Goal: Task Accomplishment & Management: Use online tool/utility

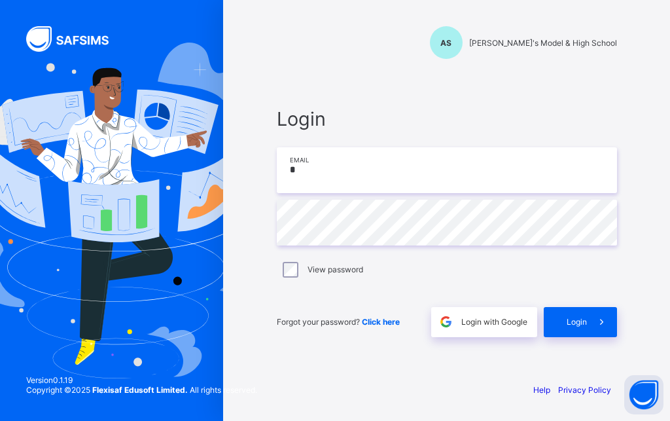
click at [291, 179] on input "*" at bounding box center [447, 170] width 340 height 46
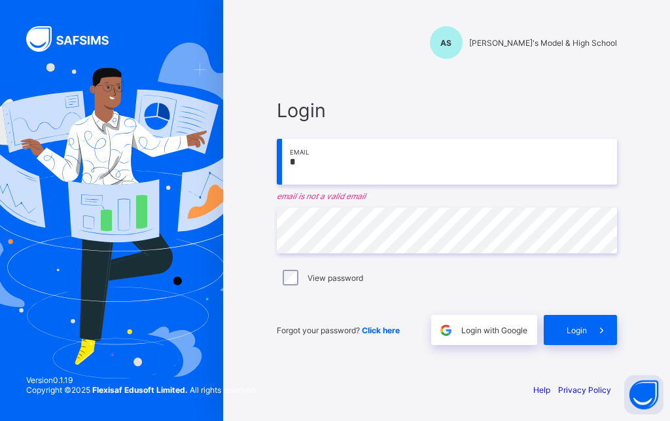
click at [307, 168] on input "*" at bounding box center [447, 162] width 340 height 46
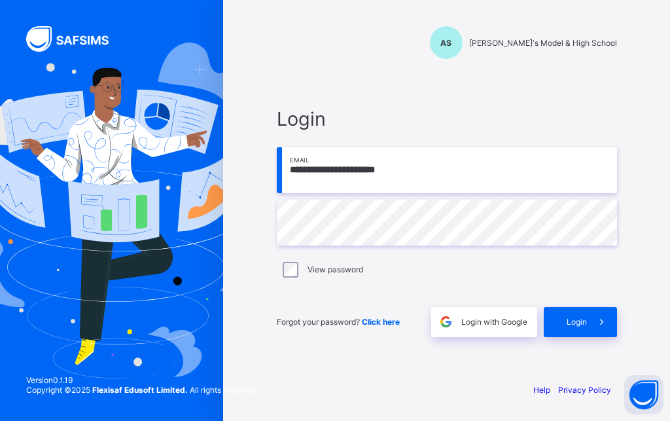
type input "**********"
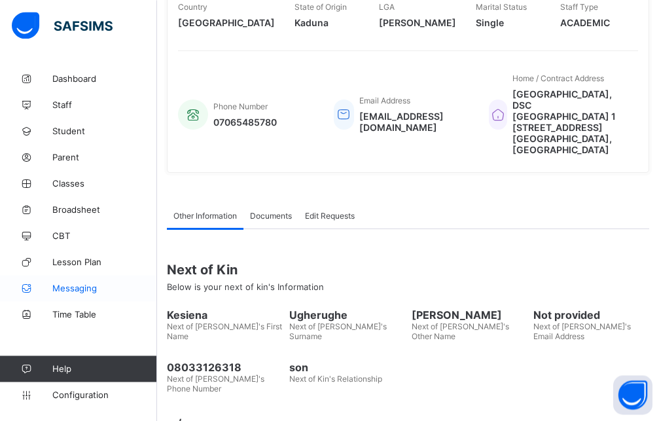
scroll to position [288, 0]
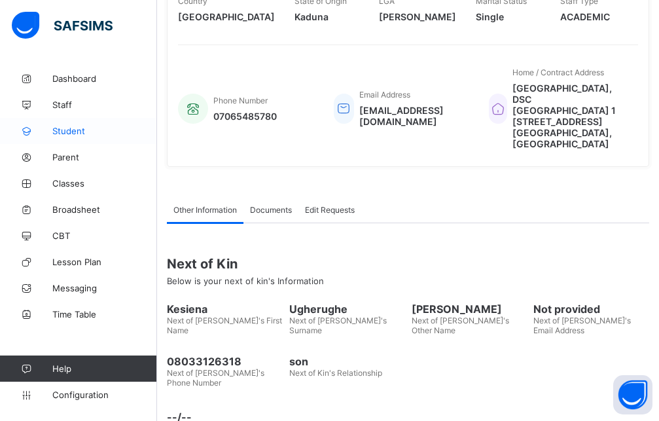
click at [88, 129] on span "Student" at bounding box center [104, 131] width 105 height 10
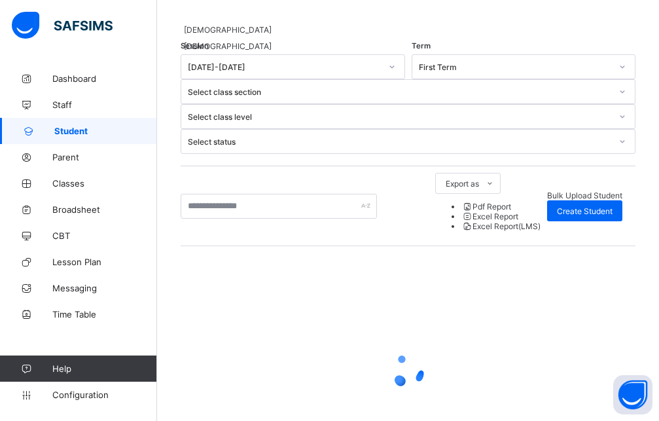
scroll to position [54, 0]
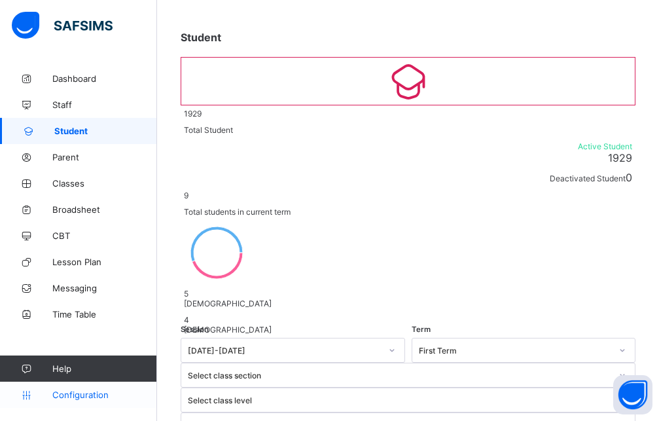
click at [88, 394] on span "Configuration" at bounding box center [104, 394] width 104 height 10
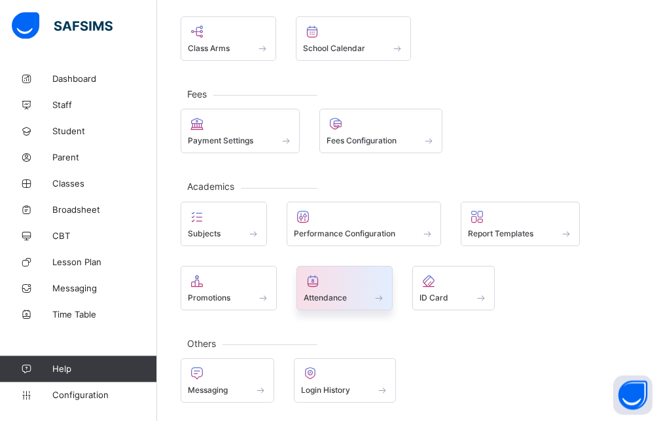
scroll to position [156, 0]
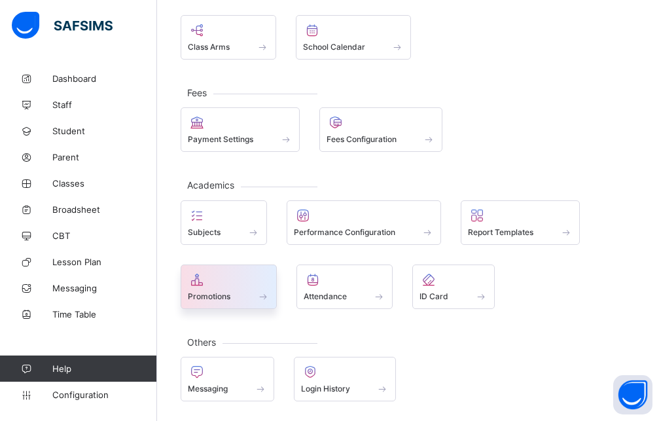
click at [230, 289] on span at bounding box center [229, 288] width 82 height 3
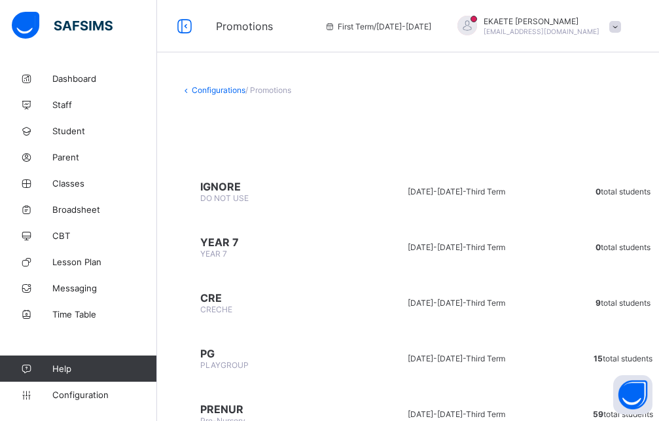
click at [219, 361] on span "PLAYGROUP" at bounding box center [224, 365] width 48 height 10
click at [183, 24] on icon at bounding box center [184, 26] width 22 height 19
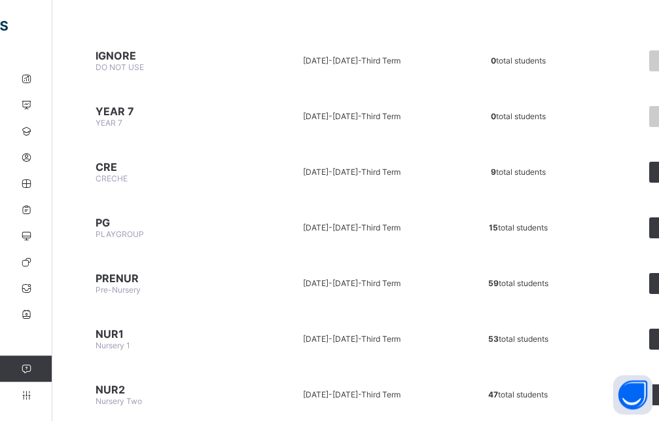
scroll to position [134, 0]
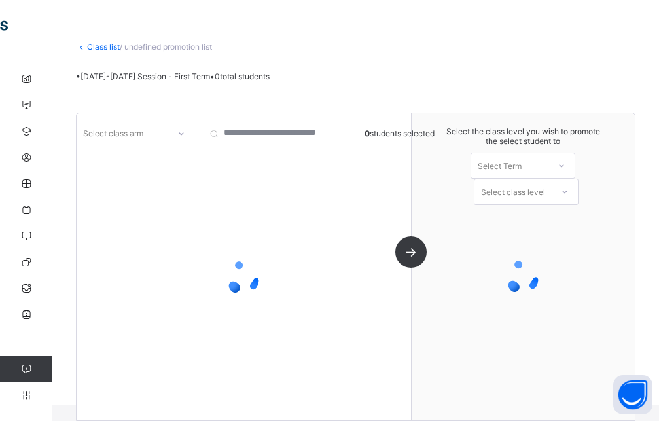
scroll to position [43, 0]
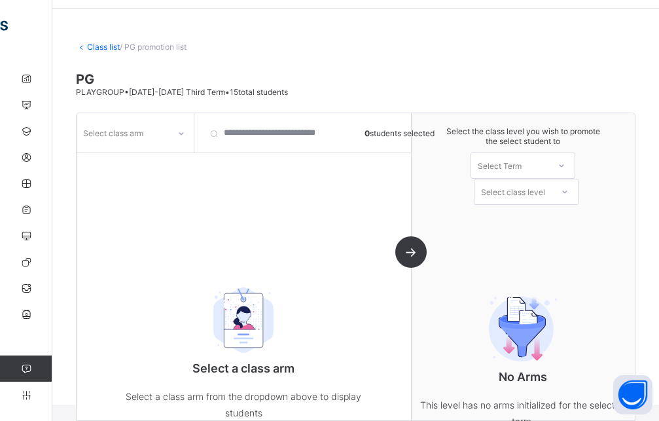
click at [177, 134] on icon at bounding box center [181, 133] width 8 height 13
click at [156, 163] on div "Kindness" at bounding box center [135, 161] width 116 height 20
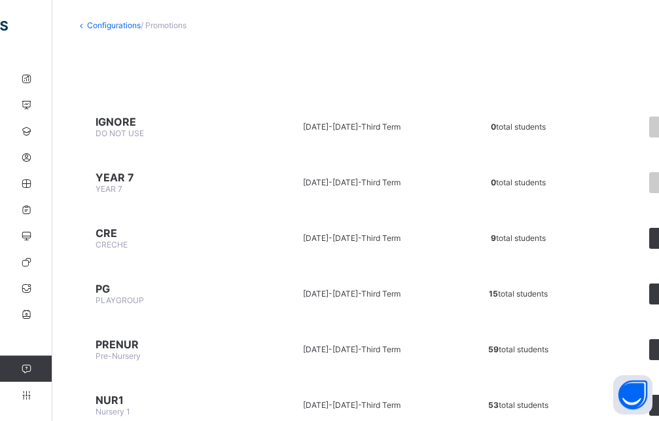
scroll to position [134, 0]
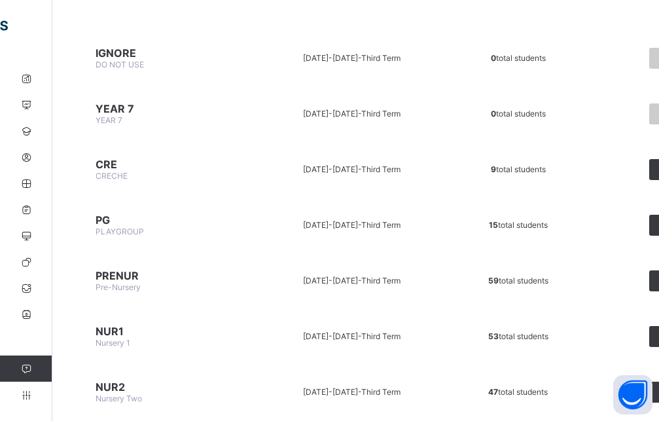
click at [120, 339] on span "Nursery 1" at bounding box center [113, 343] width 35 height 10
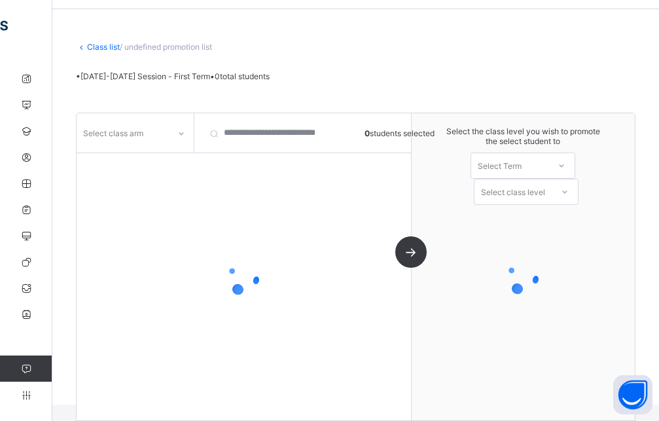
scroll to position [43, 0]
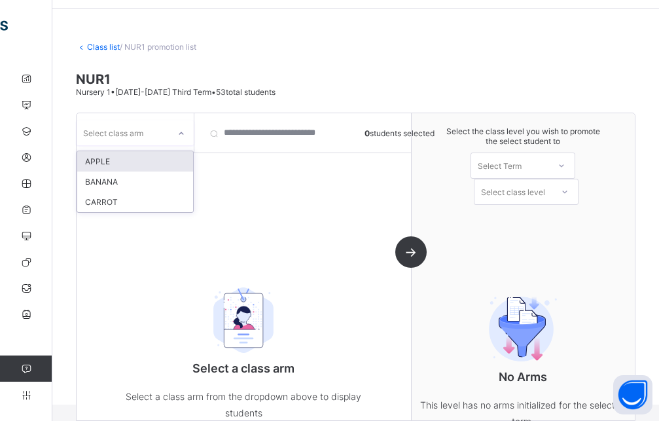
click at [137, 139] on div "Select class arm" at bounding box center [113, 132] width 60 height 25
click at [137, 162] on div "APPLE" at bounding box center [135, 161] width 116 height 20
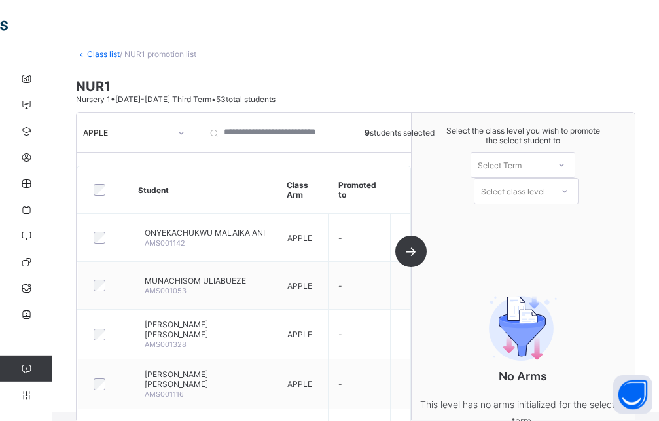
scroll to position [0, 0]
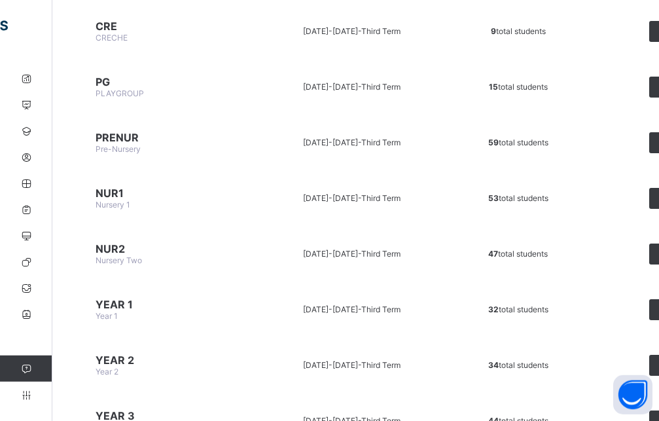
scroll to position [267, 0]
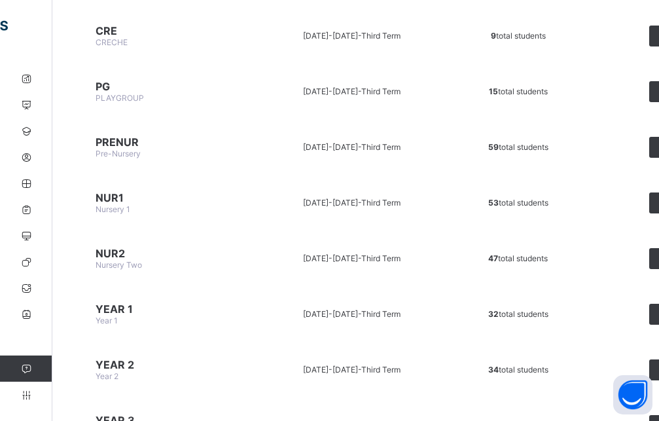
click at [154, 259] on span "NUR2" at bounding box center [166, 253] width 140 height 13
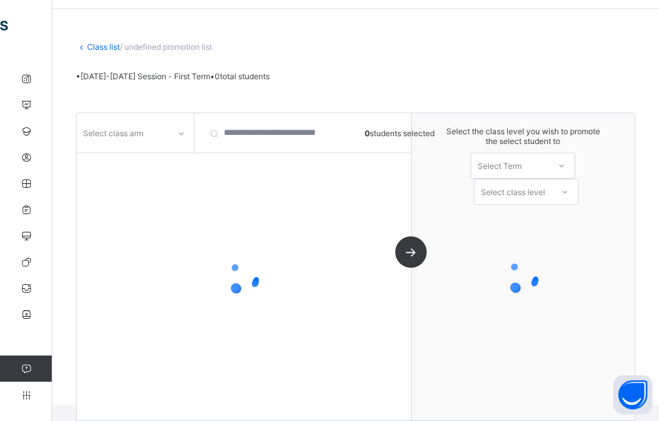
scroll to position [43, 0]
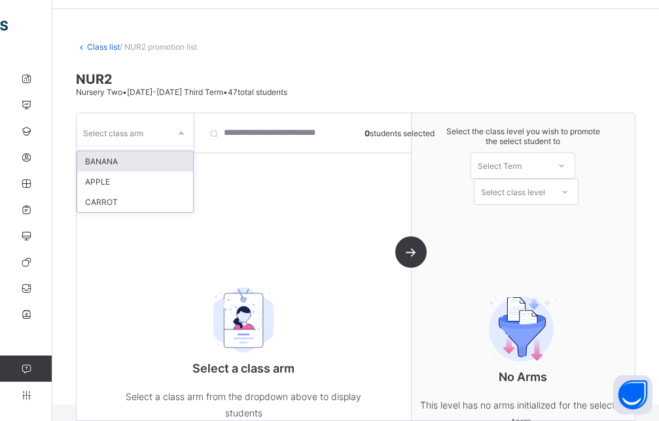
click at [158, 134] on div "Select class arm" at bounding box center [123, 133] width 92 height 18
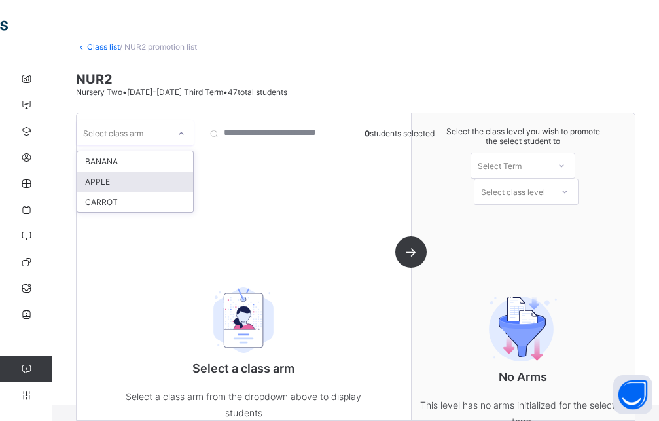
click at [133, 185] on div "APPLE" at bounding box center [135, 181] width 116 height 20
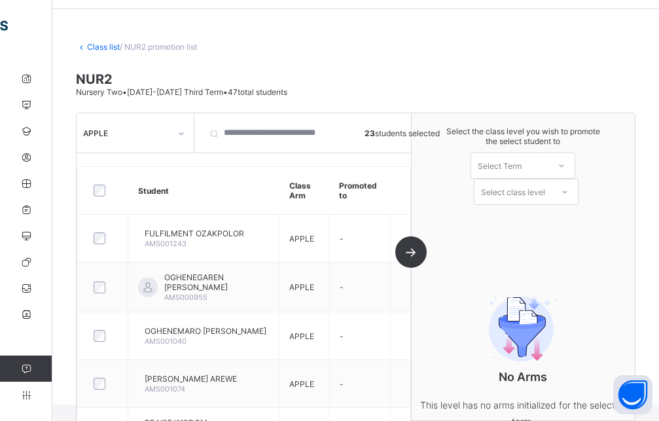
click at [522, 162] on div "Select Term" at bounding box center [500, 166] width 44 height 26
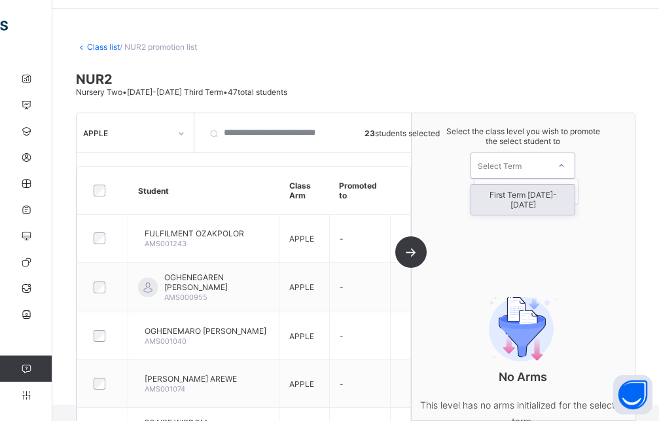
click at [530, 193] on div "First Term [DATE]-[DATE]" at bounding box center [522, 200] width 103 height 30
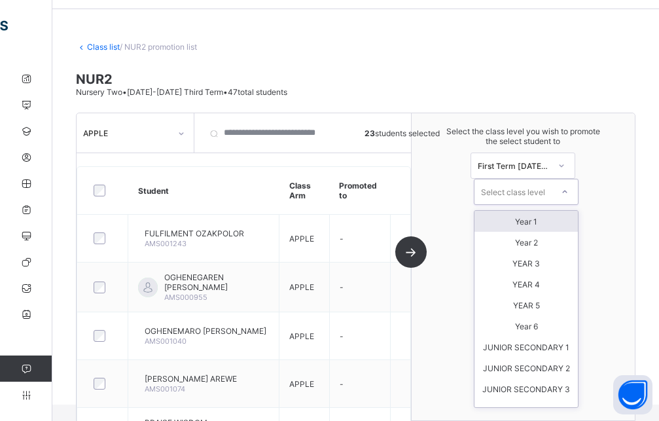
click at [514, 189] on div "Select class level" at bounding box center [513, 192] width 64 height 26
click at [527, 225] on div "Year 1" at bounding box center [526, 221] width 103 height 21
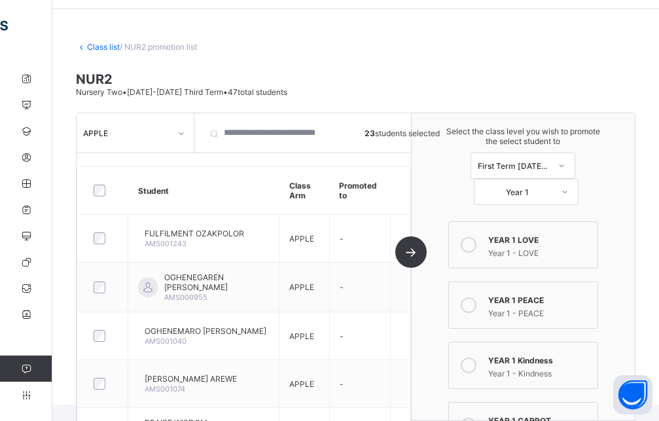
click at [558, 310] on div "Year 1 - PEACE" at bounding box center [539, 311] width 103 height 13
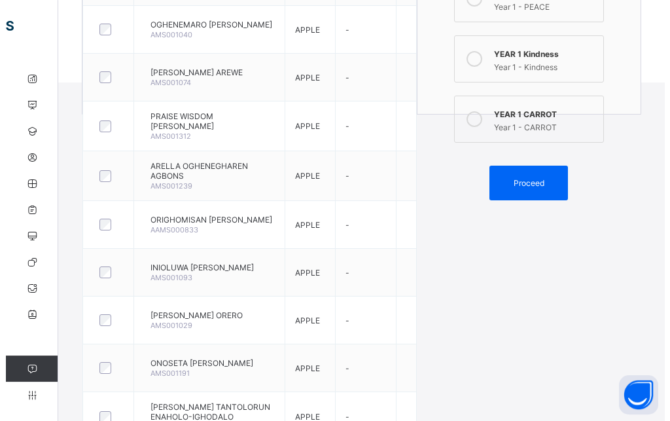
scroll to position [377, 0]
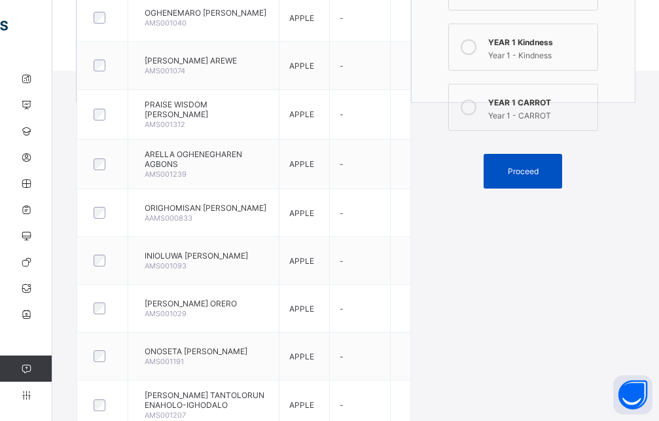
click at [520, 171] on span "Proceed" at bounding box center [523, 171] width 31 height 10
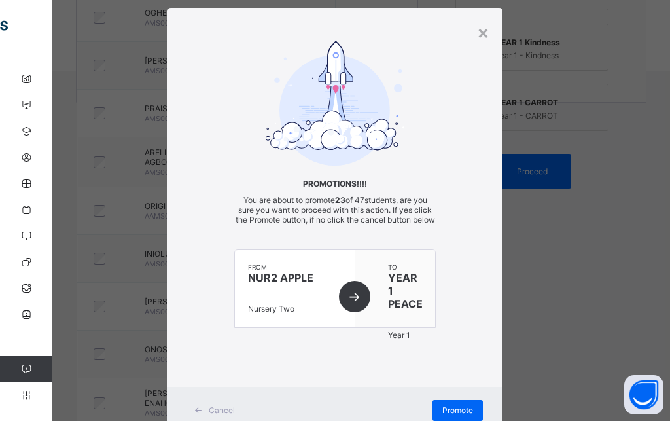
scroll to position [81, 0]
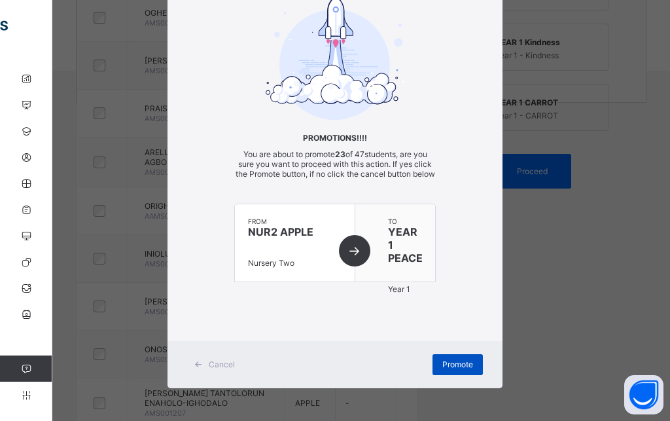
click at [456, 368] on span "Promote" at bounding box center [457, 364] width 31 height 10
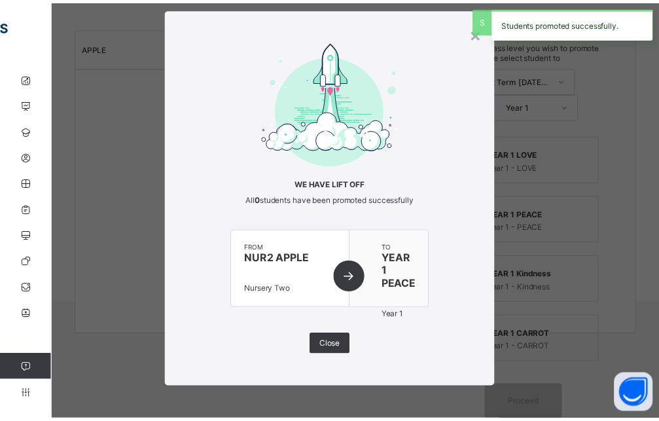
scroll to position [25, 0]
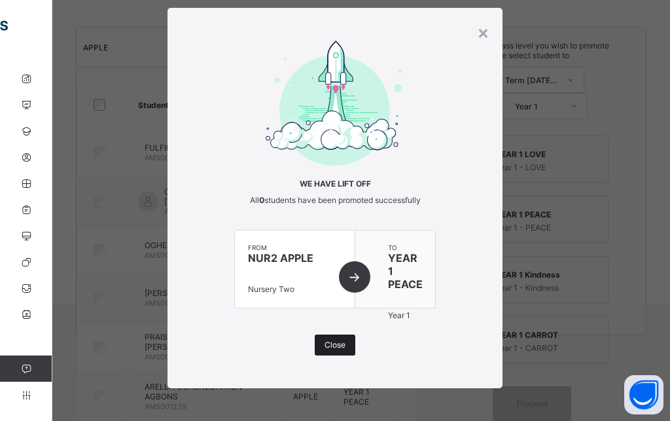
click at [333, 342] on span "Close" at bounding box center [335, 345] width 21 height 10
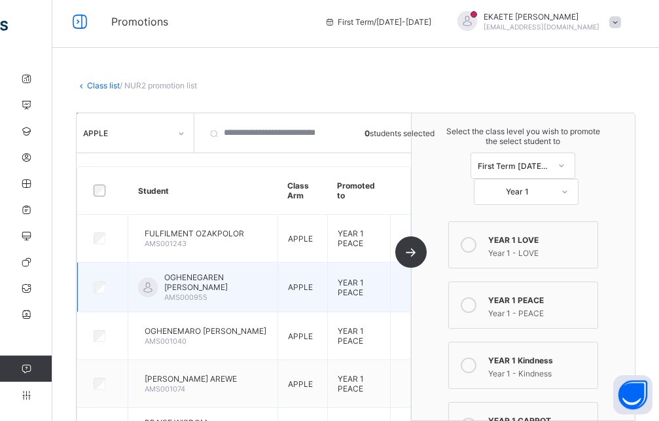
scroll to position [0, 0]
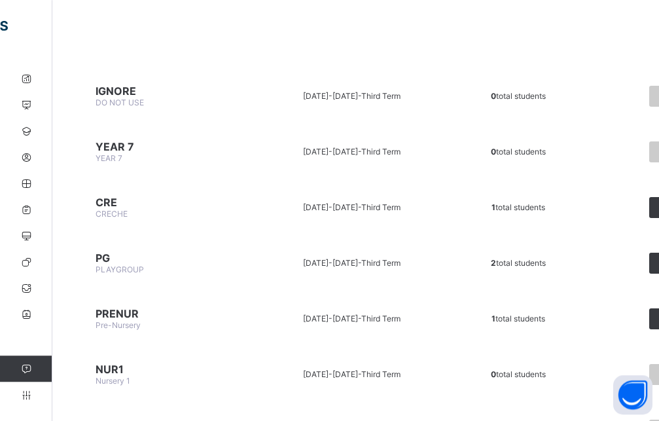
scroll to position [200, 0]
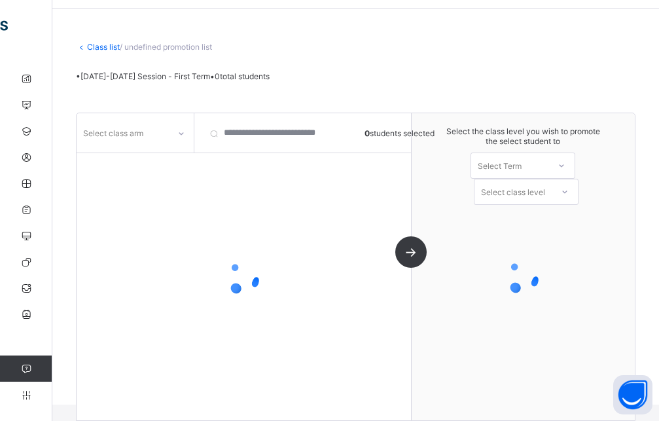
scroll to position [43, 0]
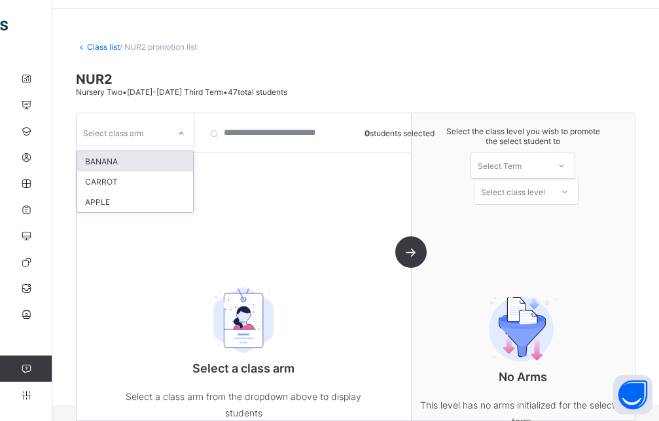
click at [179, 132] on icon at bounding box center [181, 133] width 8 height 13
click at [119, 158] on div "BANANA" at bounding box center [135, 161] width 116 height 20
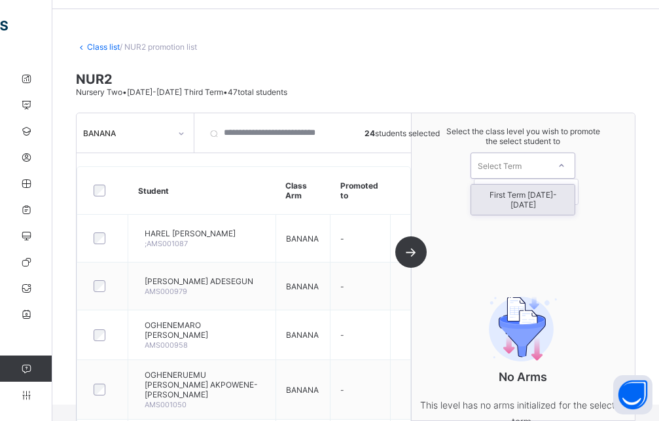
click at [562, 167] on div at bounding box center [562, 165] width 24 height 22
click at [556, 196] on div "First Term [DATE]-[DATE]" at bounding box center [522, 200] width 103 height 30
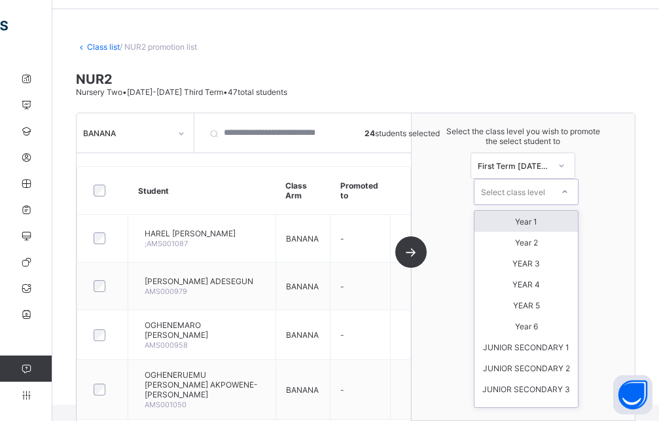
click at [544, 192] on div "Select class level" at bounding box center [513, 192] width 64 height 26
click at [538, 225] on div "Year 1" at bounding box center [526, 221] width 103 height 21
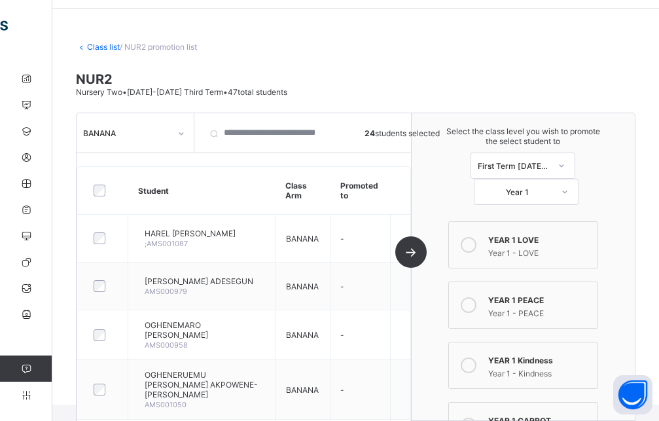
click at [532, 243] on div "YEAR 1 LOVE" at bounding box center [539, 238] width 103 height 13
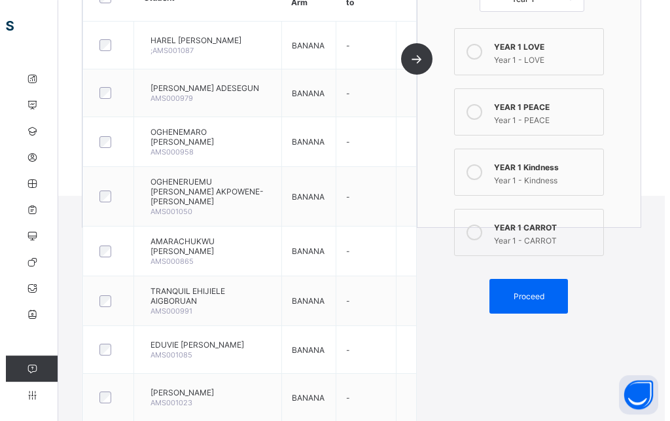
scroll to position [377, 0]
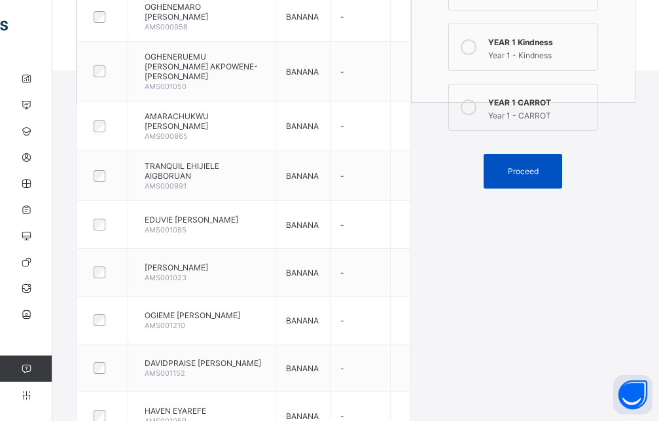
click at [517, 188] on div "Proceed" at bounding box center [523, 171] width 79 height 35
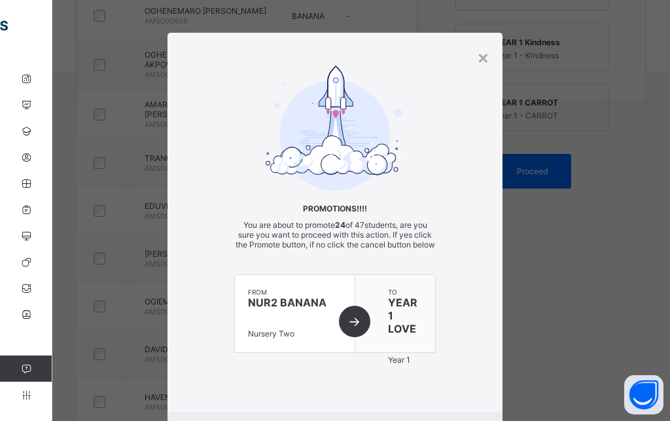
scroll to position [25, 0]
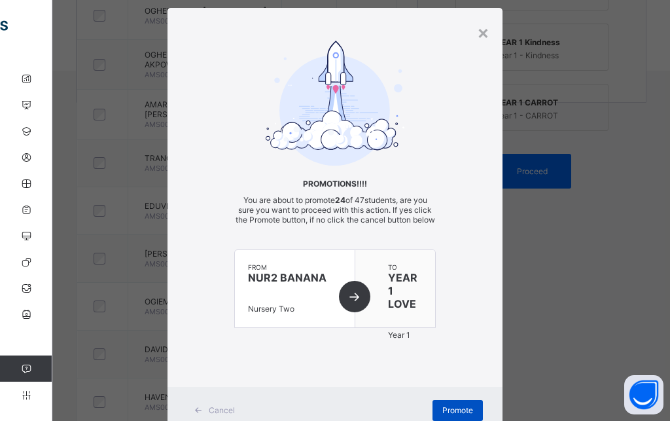
click at [442, 414] on div "Promote" at bounding box center [458, 410] width 50 height 21
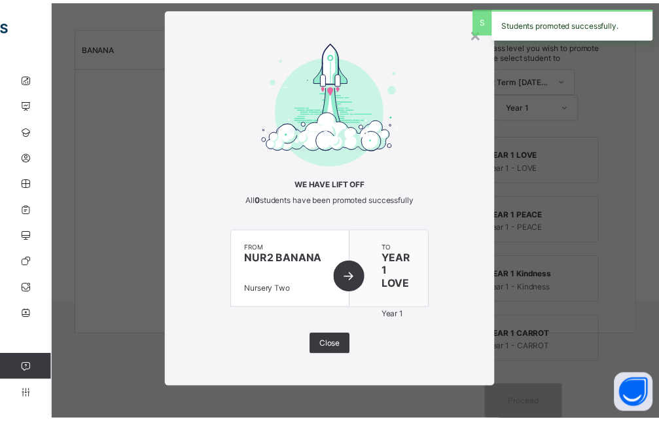
scroll to position [145, 0]
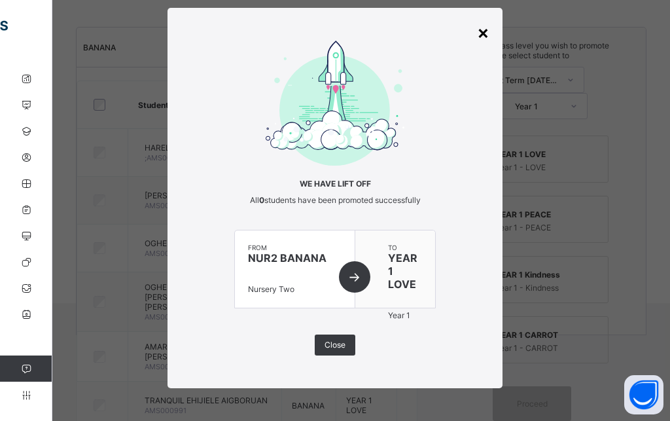
click at [478, 33] on div "×" at bounding box center [483, 32] width 12 height 22
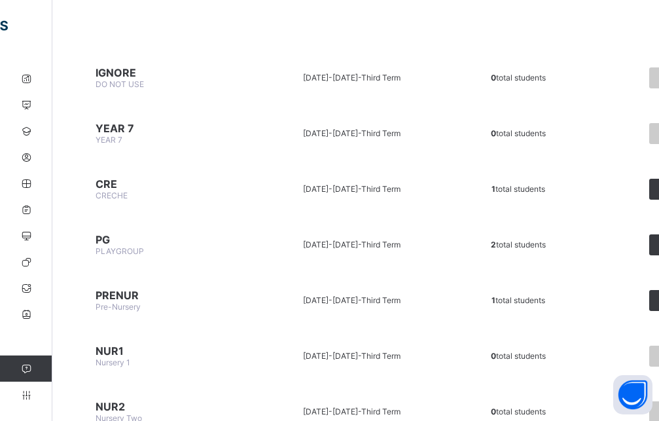
scroll to position [267, 0]
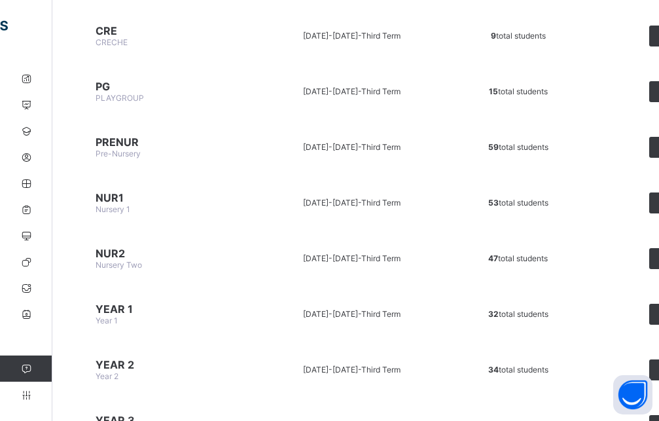
click at [142, 269] on span "Nursery Two" at bounding box center [119, 265] width 46 height 10
click at [649, 261] on td "View list" at bounding box center [659, 258] width 142 height 49
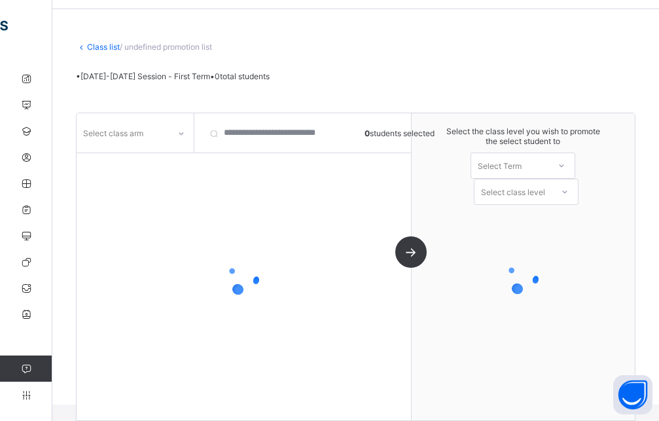
scroll to position [43, 0]
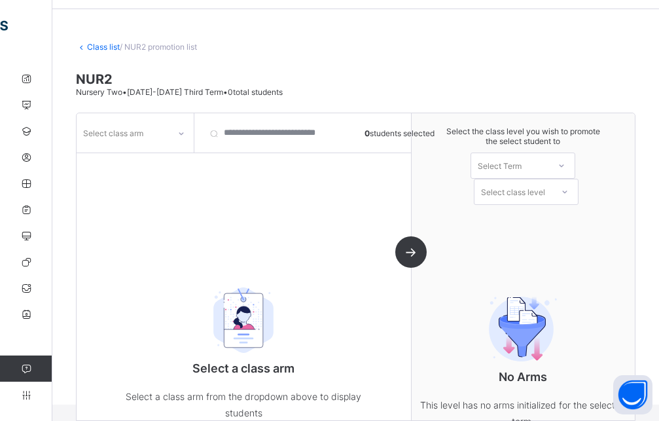
click at [175, 128] on div at bounding box center [181, 133] width 22 height 21
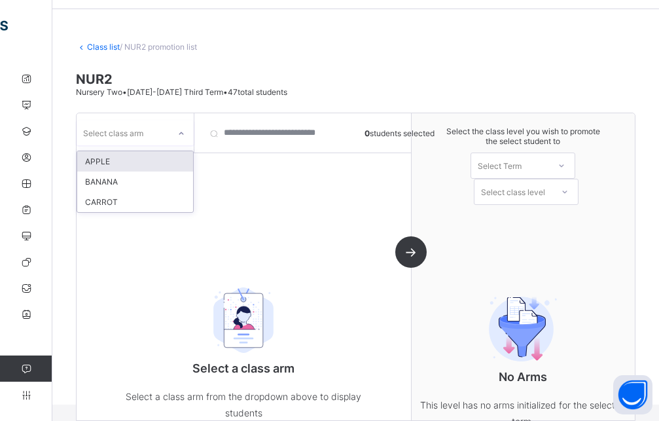
click at [156, 162] on div "APPLE" at bounding box center [135, 161] width 116 height 20
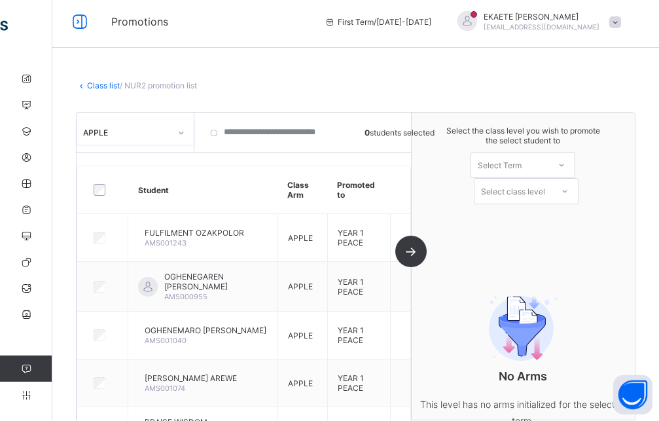
scroll to position [0, 0]
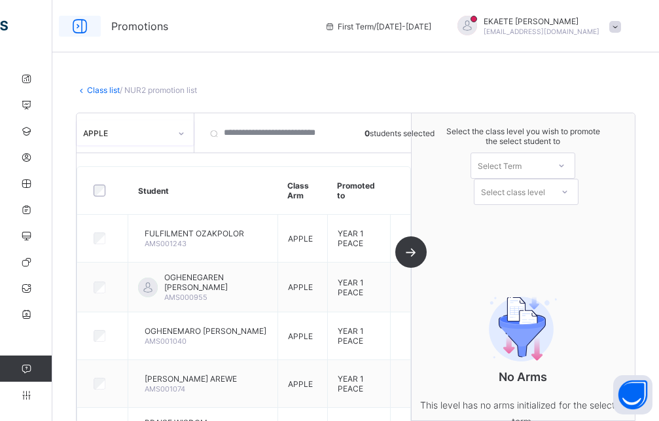
click at [73, 26] on icon at bounding box center [80, 26] width 22 height 19
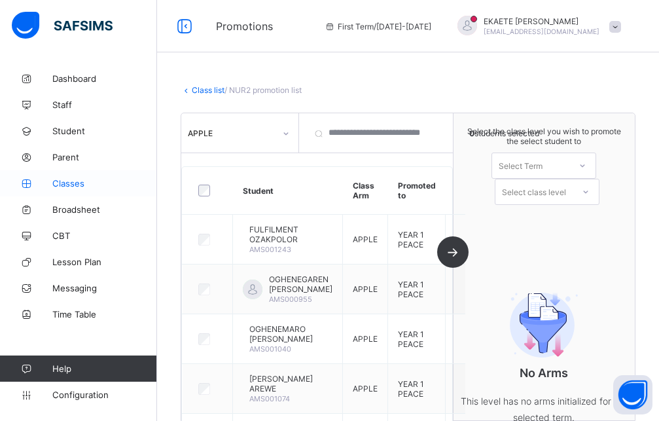
click at [102, 182] on span "Classes" at bounding box center [104, 183] width 105 height 10
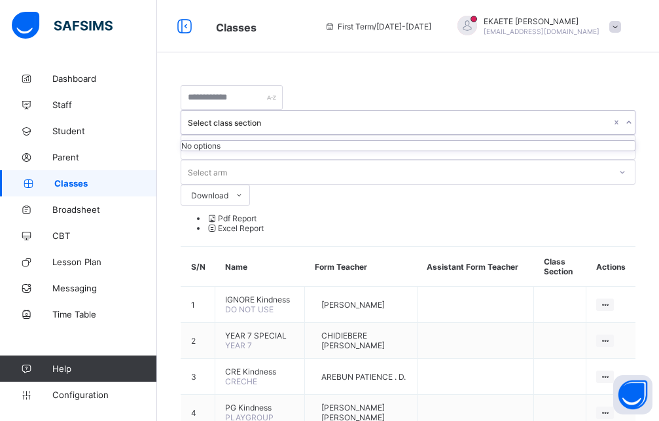
click at [625, 116] on icon at bounding box center [629, 122] width 8 height 13
click at [75, 99] on span "Staff" at bounding box center [104, 104] width 105 height 10
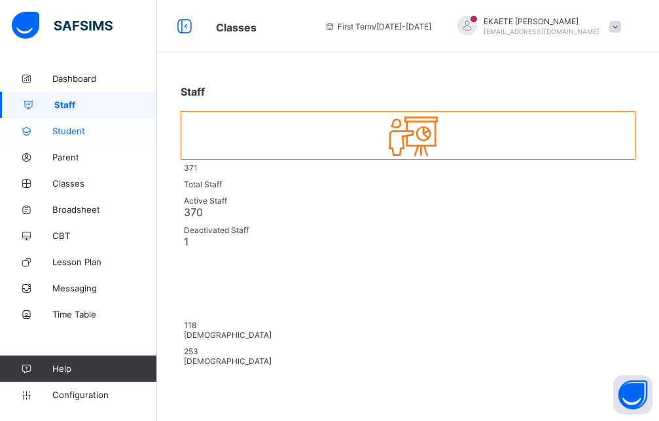
click at [83, 131] on span "Student" at bounding box center [104, 131] width 105 height 10
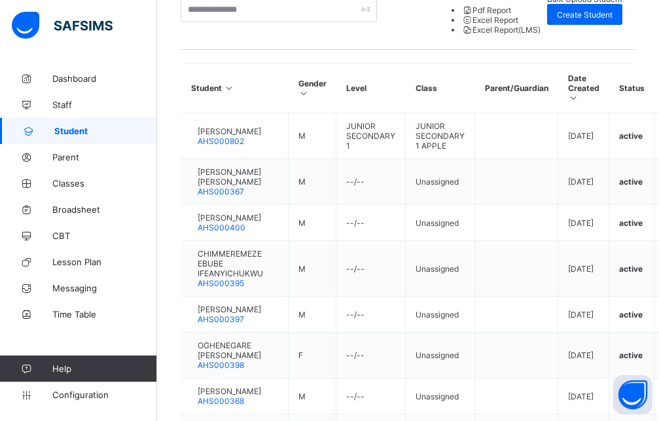
scroll to position [200, 0]
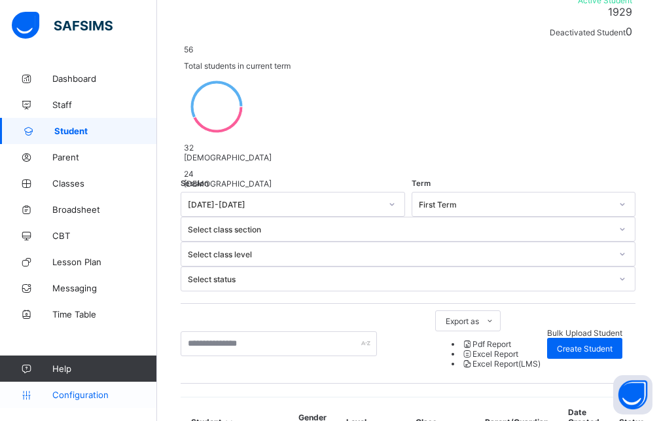
click at [80, 397] on span "Configuration" at bounding box center [104, 394] width 104 height 10
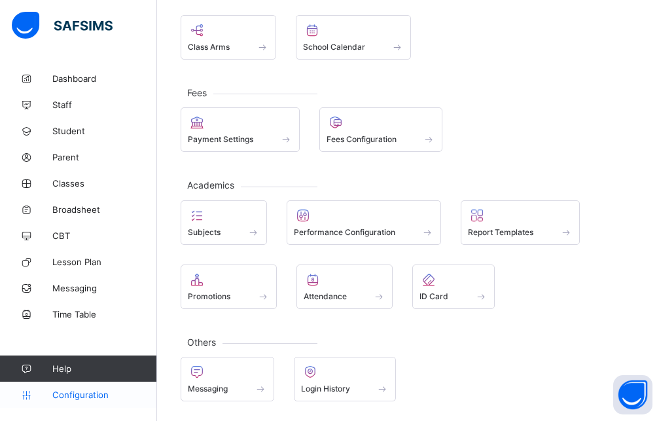
scroll to position [156, 0]
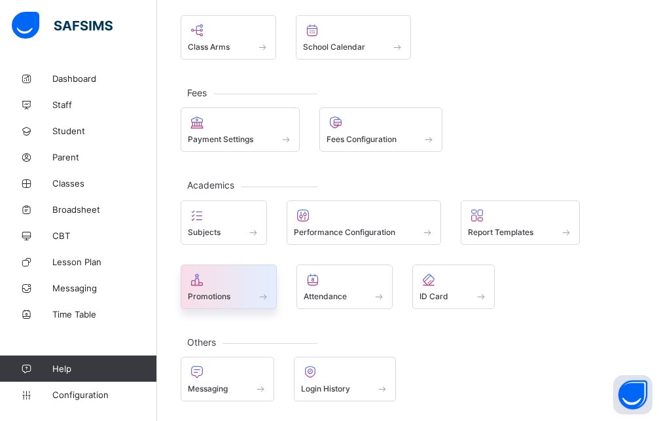
click at [238, 293] on div "Promotions" at bounding box center [229, 296] width 82 height 11
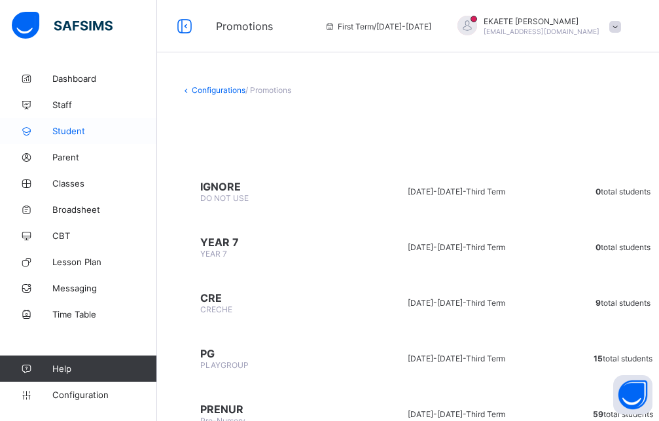
click at [98, 135] on span "Student" at bounding box center [104, 131] width 105 height 10
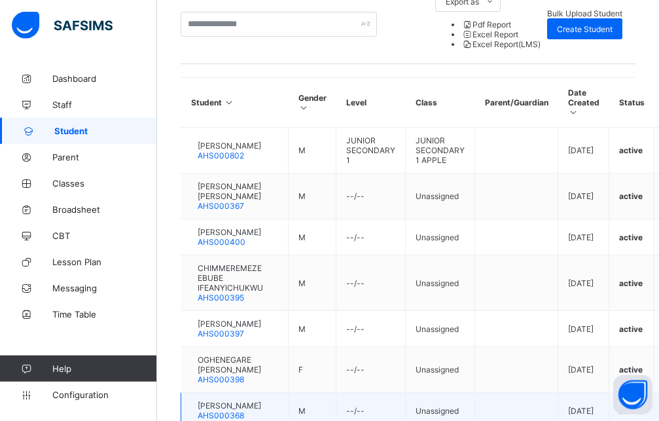
scroll to position [547, 0]
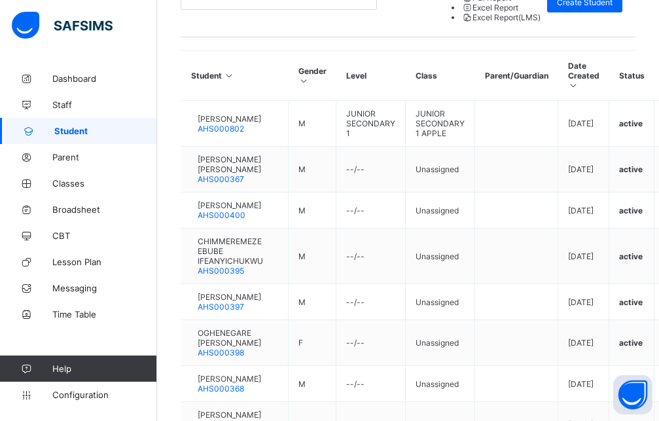
click at [642, 414] on div "Student 1929 Total Student Active Student 1929 Deactivated Student 0 56 Total s…" at bounding box center [408, 78] width 502 height 1119
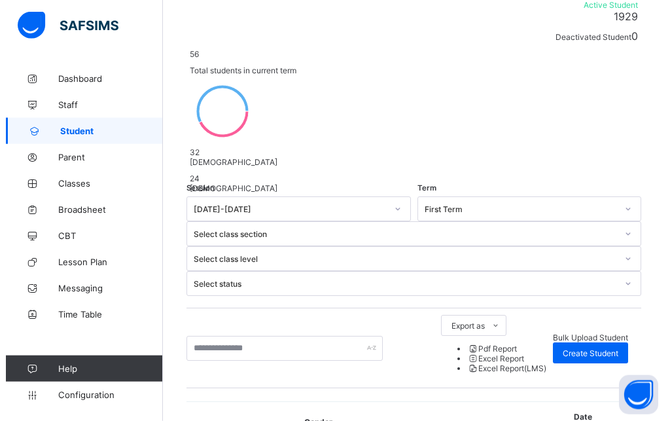
scroll to position [79, 0]
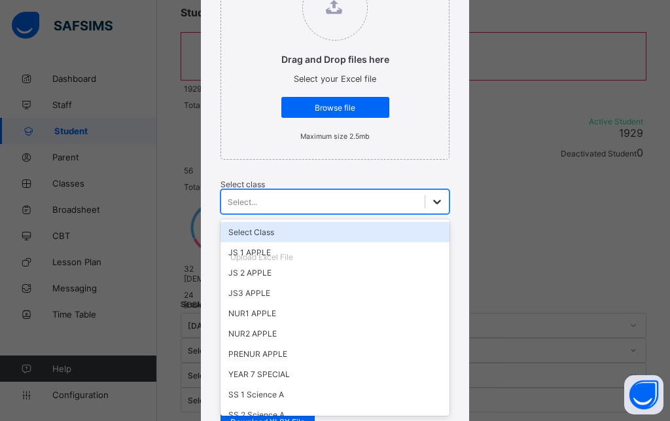
scroll to position [213, 0]
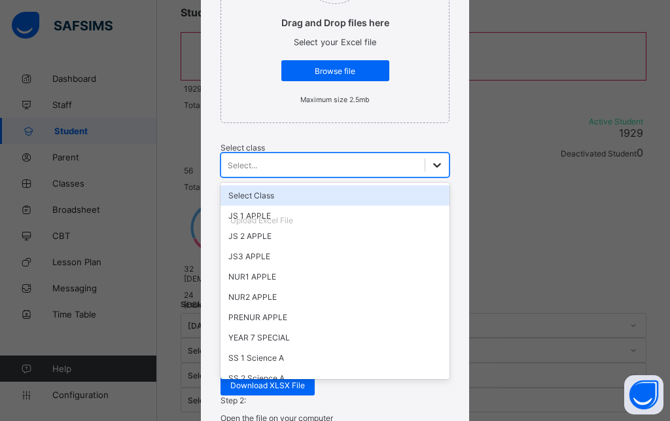
click at [340, 177] on div "option Select Class focused, 1 of 55. 55 results available. Use Up and Down to …" at bounding box center [335, 165] width 229 height 25
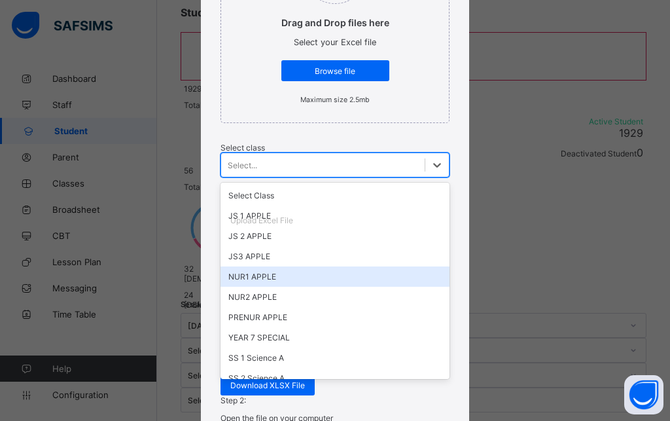
click at [257, 287] on div "NUR1 APPLE" at bounding box center [335, 276] width 229 height 20
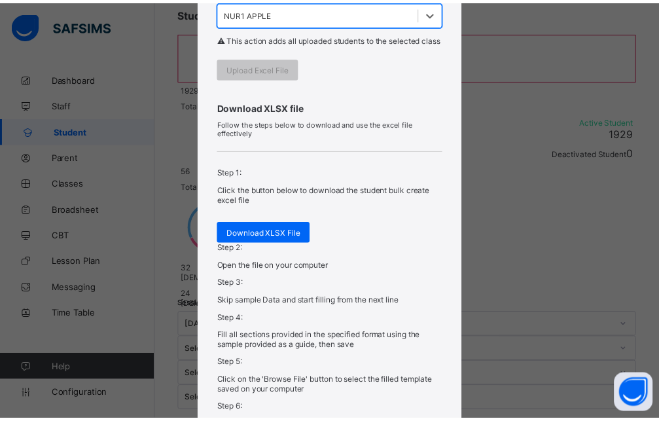
scroll to position [449, 0]
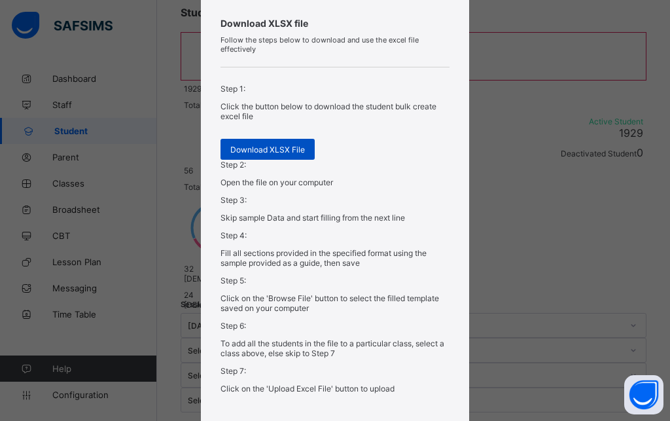
click at [274, 154] on span "Download XLSX File" at bounding box center [267, 150] width 75 height 10
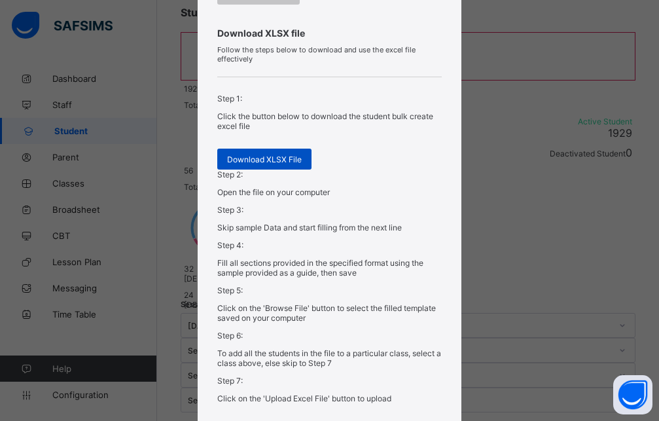
click at [482, 26] on div "Bulk Upload Student Upload XLSX File Select your XLSX file from your computer t…" at bounding box center [329, 210] width 659 height 421
